Goal: Browse casually: Explore the website without a specific task or goal

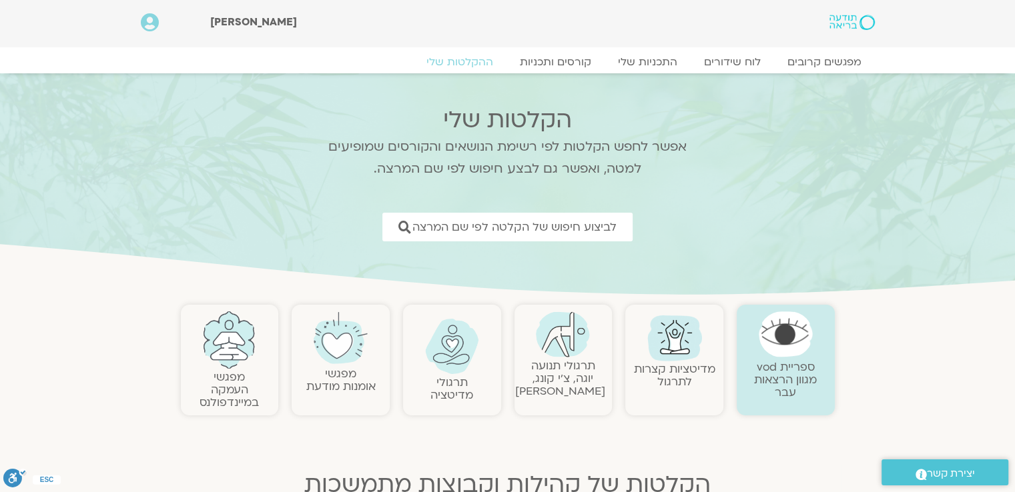
click at [843, 26] on img at bounding box center [851, 22] width 45 height 15
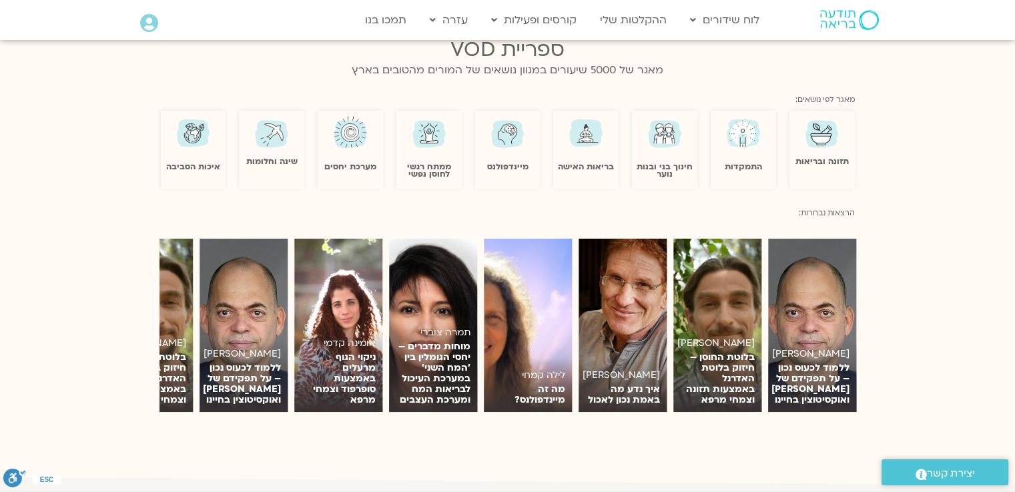
scroll to position [808, 0]
click at [107, 196] on section "הרצאות נבחרות:" at bounding box center [507, 212] width 1015 height 33
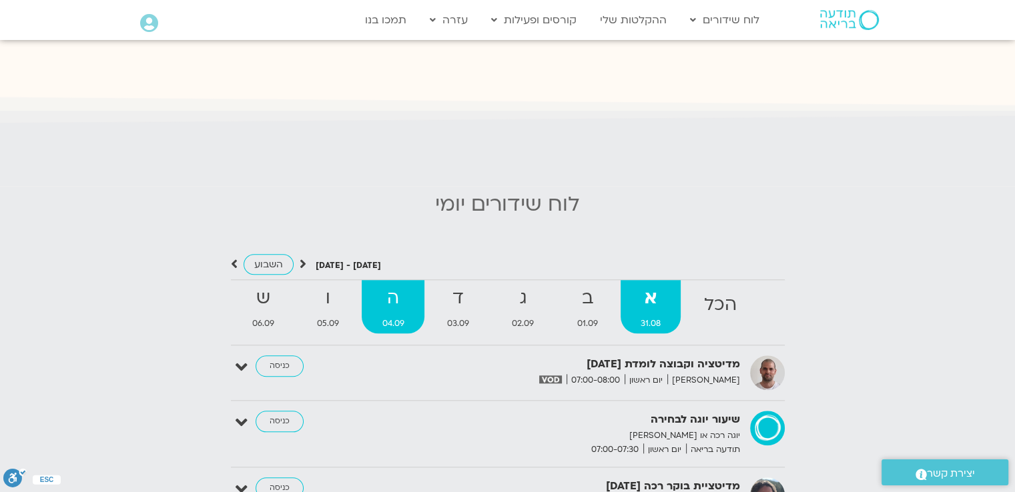
scroll to position [1187, 0]
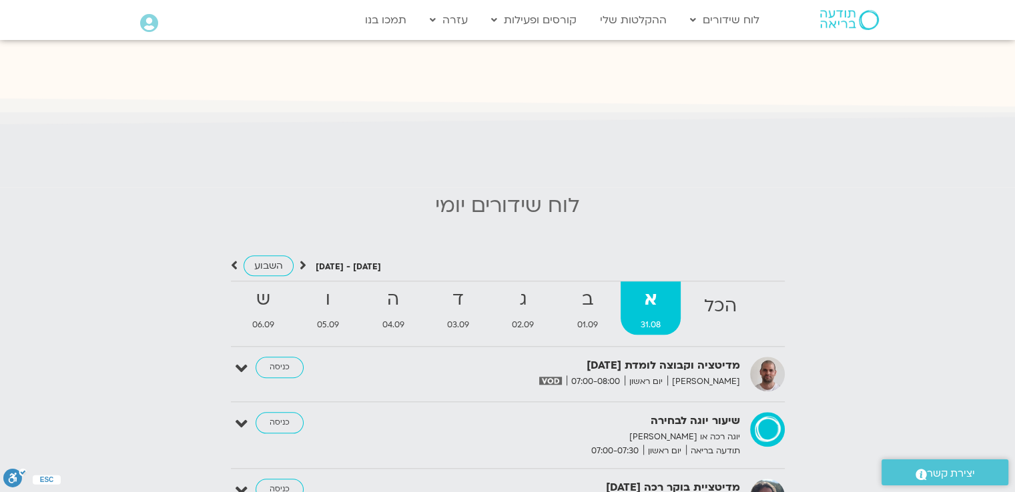
click at [233, 259] on icon at bounding box center [234, 265] width 7 height 13
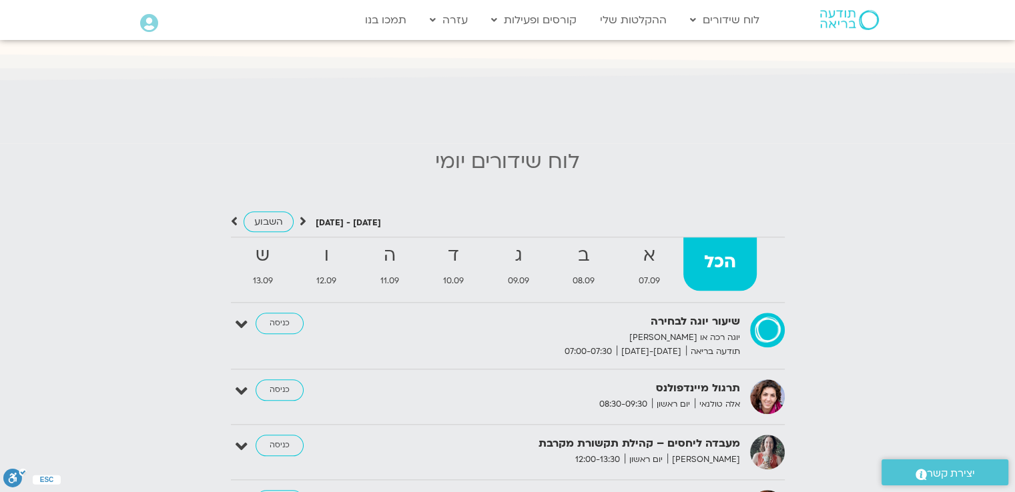
scroll to position [1254, 0]
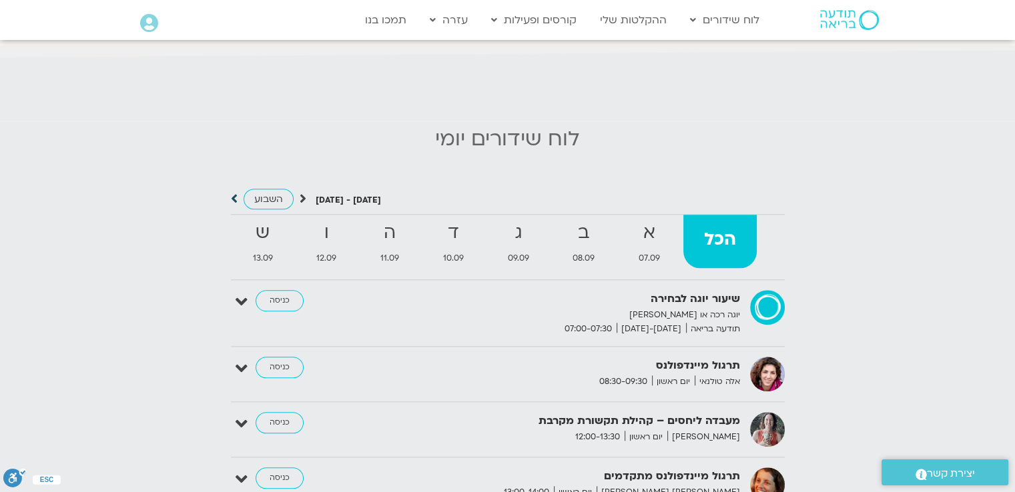
click at [234, 192] on icon at bounding box center [234, 198] width 7 height 13
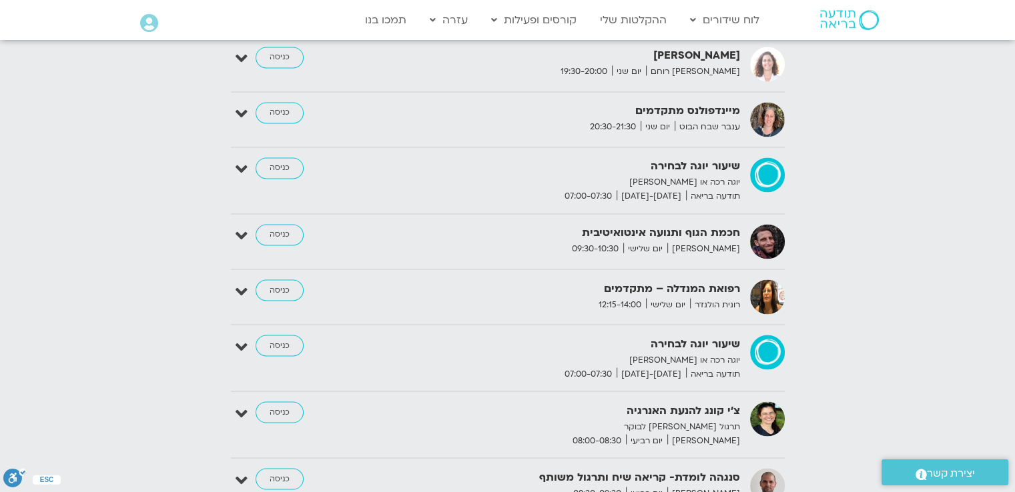
scroll to position [2252, 0]
